Goal: Find contact information: Find contact information

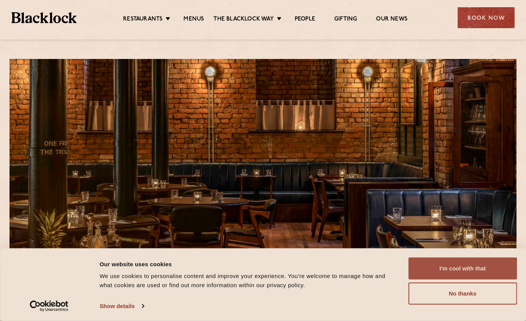
click at [464, 275] on button "I'm cool with that" at bounding box center [462, 268] width 109 height 22
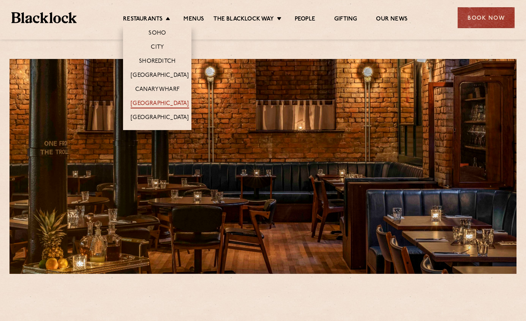
click at [150, 106] on link "[GEOGRAPHIC_DATA]" at bounding box center [160, 104] width 58 height 8
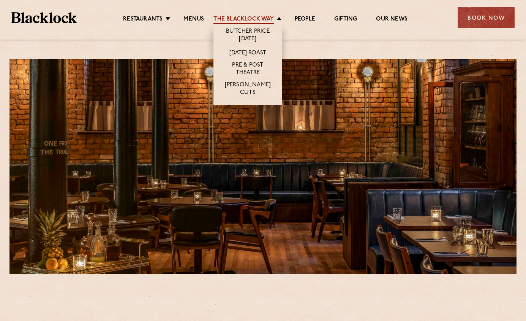
click at [265, 21] on link "The Blacklock Way" at bounding box center [243, 20] width 60 height 8
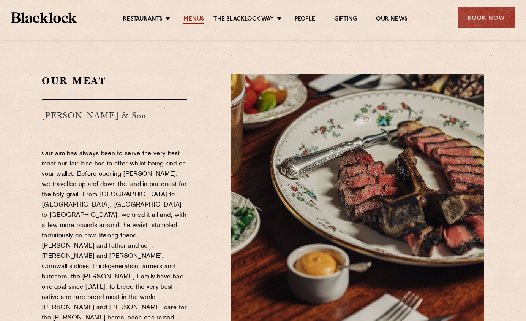
click at [188, 17] on link "Menus" at bounding box center [193, 20] width 21 height 8
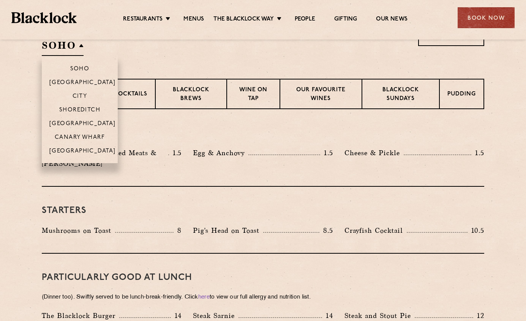
scroll to position [269, 0]
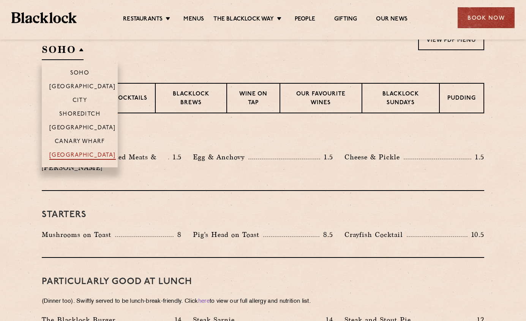
click at [88, 159] on p "[GEOGRAPHIC_DATA]" at bounding box center [82, 156] width 66 height 8
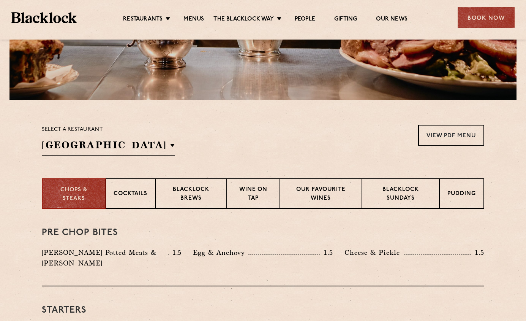
scroll to position [159, 0]
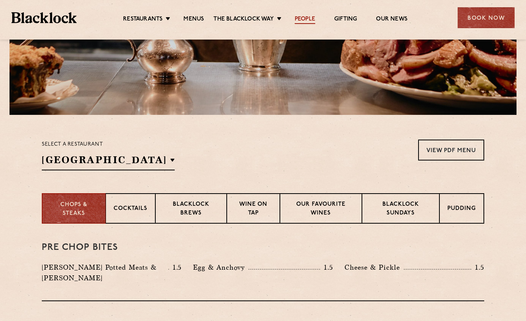
click at [308, 19] on link "People" at bounding box center [305, 20] width 21 height 8
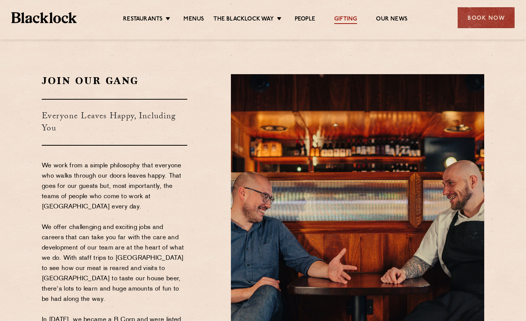
click at [349, 19] on link "Gifting" at bounding box center [345, 20] width 23 height 8
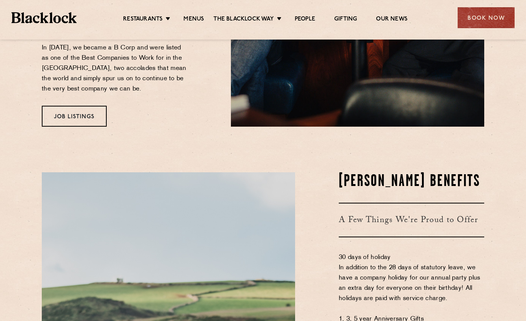
scroll to position [253, 0]
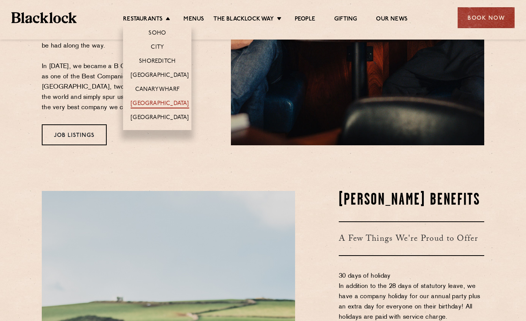
click at [155, 104] on link "[GEOGRAPHIC_DATA]" at bounding box center [160, 104] width 58 height 8
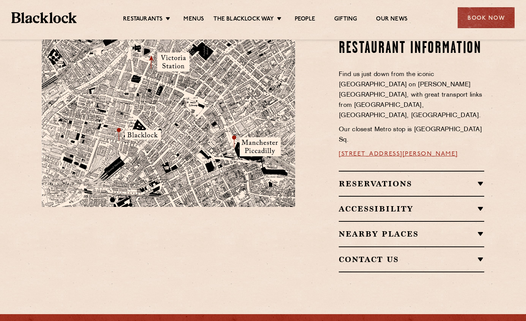
scroll to position [454, 0]
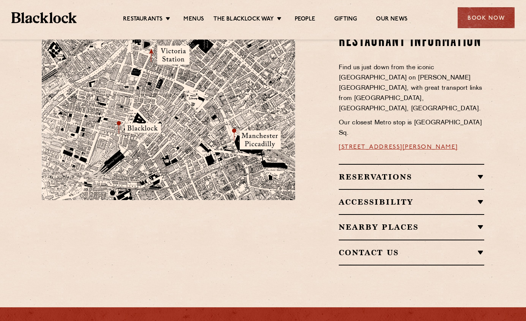
click at [397, 172] on h2 "Reservations" at bounding box center [411, 176] width 145 height 9
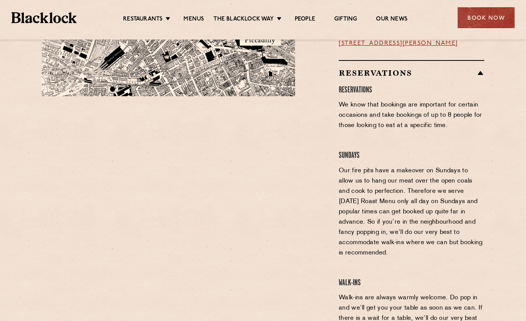
scroll to position [559, 0]
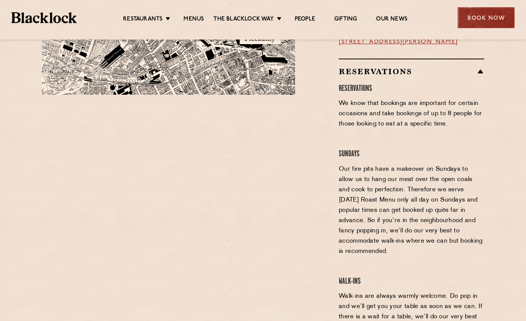
click at [469, 22] on div "Book Now" at bounding box center [486, 17] width 57 height 21
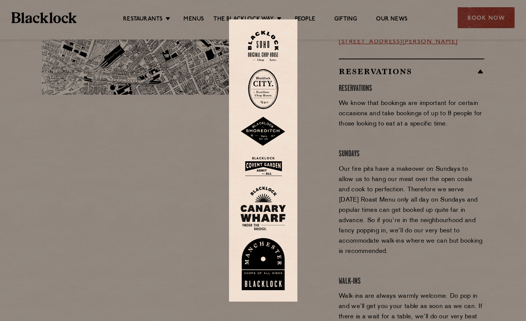
click at [180, 82] on div at bounding box center [263, 160] width 526 height 321
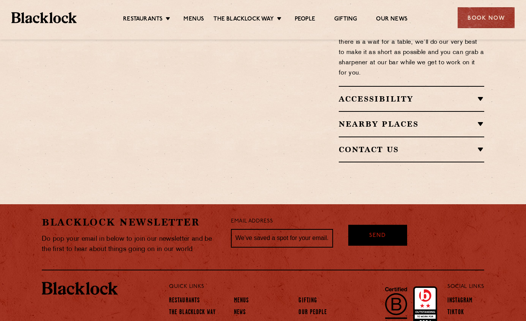
scroll to position [838, 0]
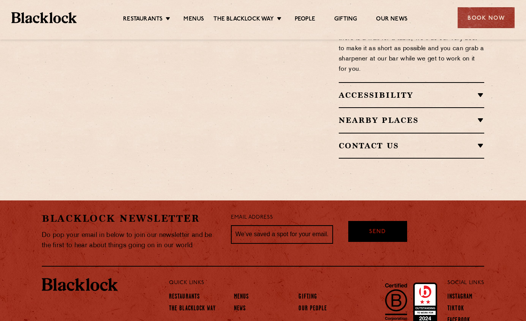
click at [393, 141] on h2 "Contact Us" at bounding box center [411, 145] width 145 height 9
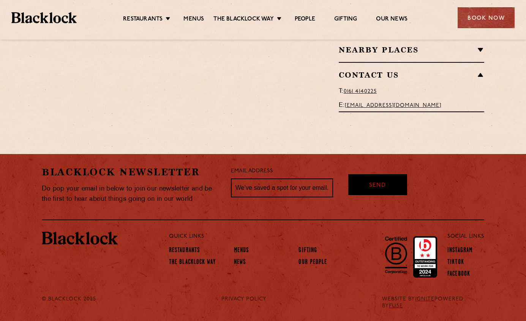
scroll to position [603, 0]
